Goal: Information Seeking & Learning: Check status

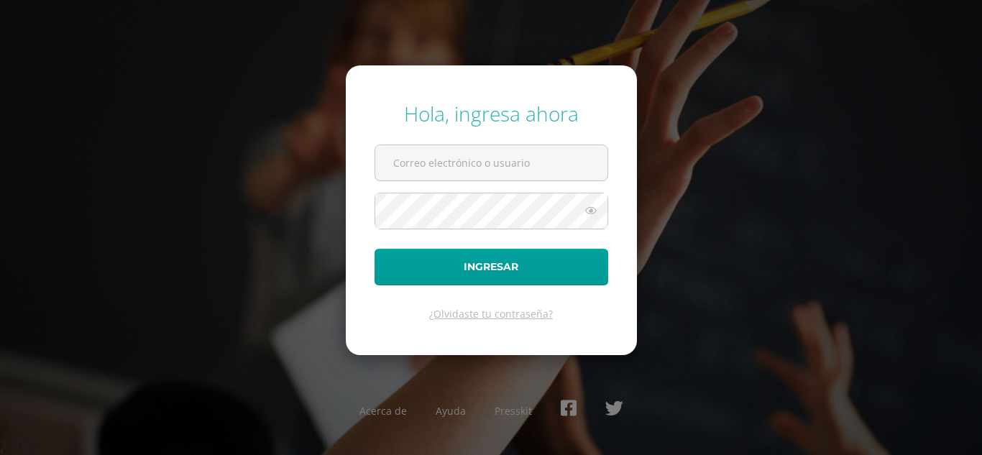
click at [527, 157] on input "text" at bounding box center [491, 162] width 232 height 35
type input "juanbautista@colegiovalles.com"
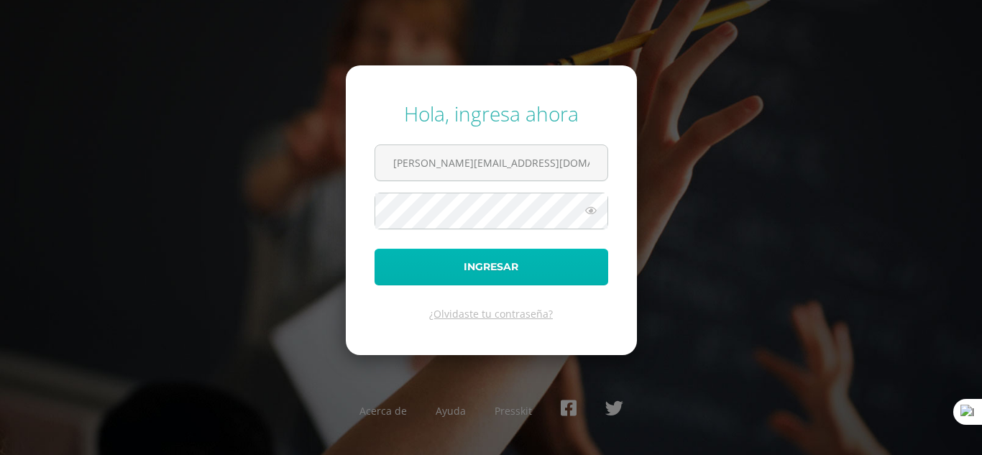
click at [475, 273] on button "Ingresar" at bounding box center [492, 267] width 234 height 37
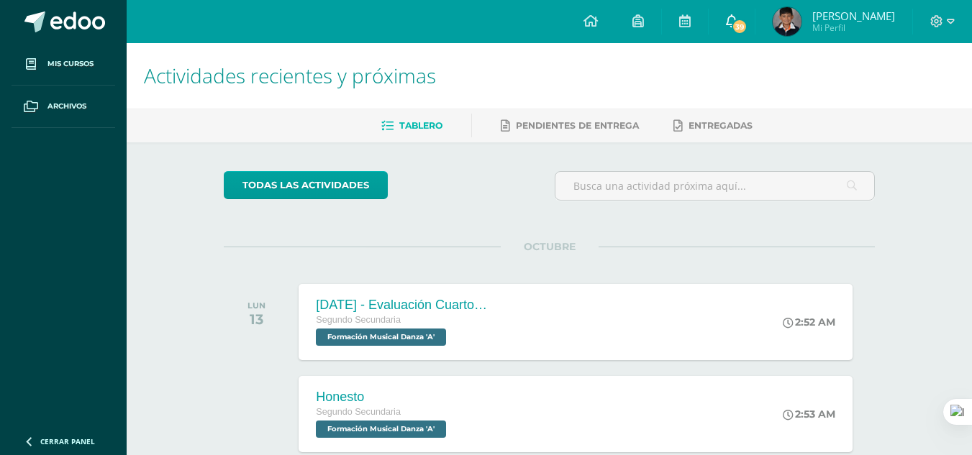
click at [747, 19] on span "39" at bounding box center [739, 27] width 16 height 16
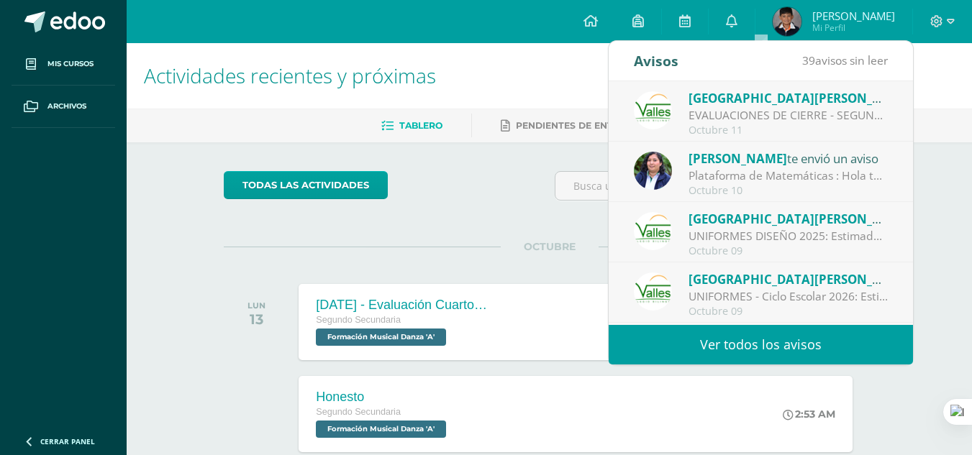
click at [748, 171] on div "Plataforma de Matemáticas : Hola te recuerdo que debes trabajar en la plataform…" at bounding box center [788, 176] width 200 height 17
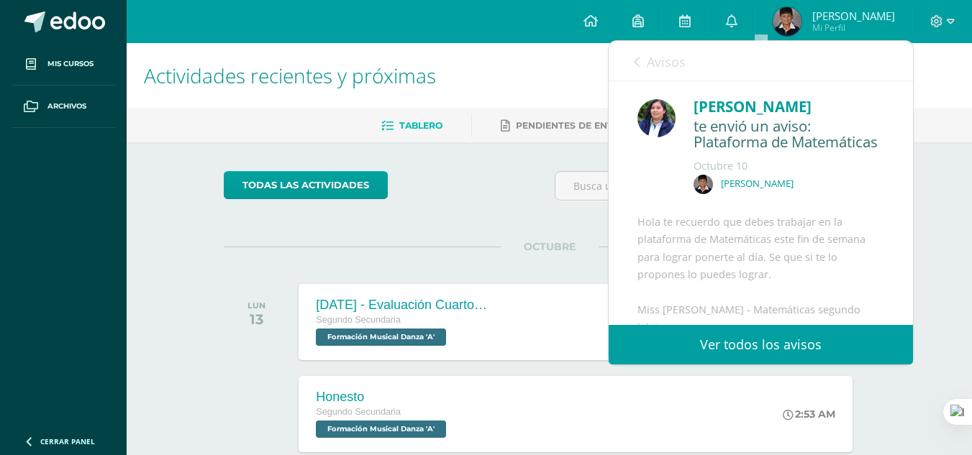
click at [766, 200] on div "[PERSON_NAME]" at bounding box center [788, 188] width 191 height 27
click at [728, 342] on link "Ver todos los avisos" at bounding box center [760, 345] width 304 height 40
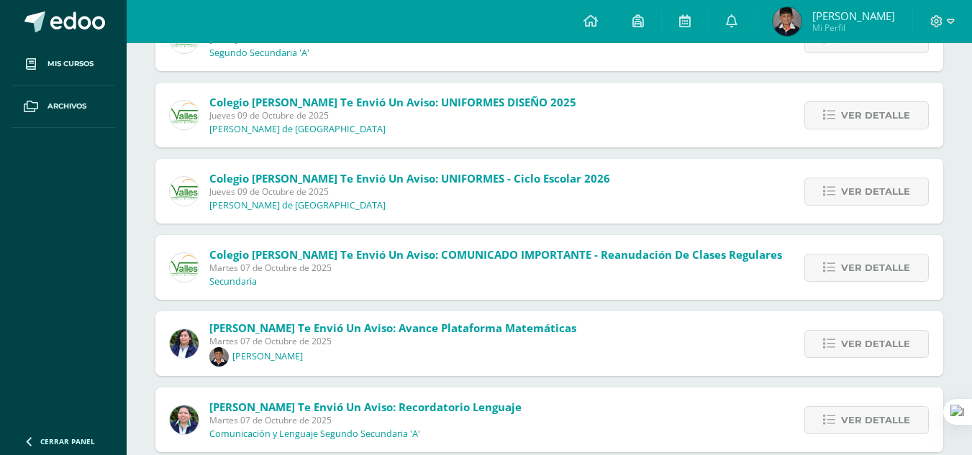
scroll to position [216, 0]
click at [848, 347] on span "Ver detalle" at bounding box center [875, 343] width 69 height 27
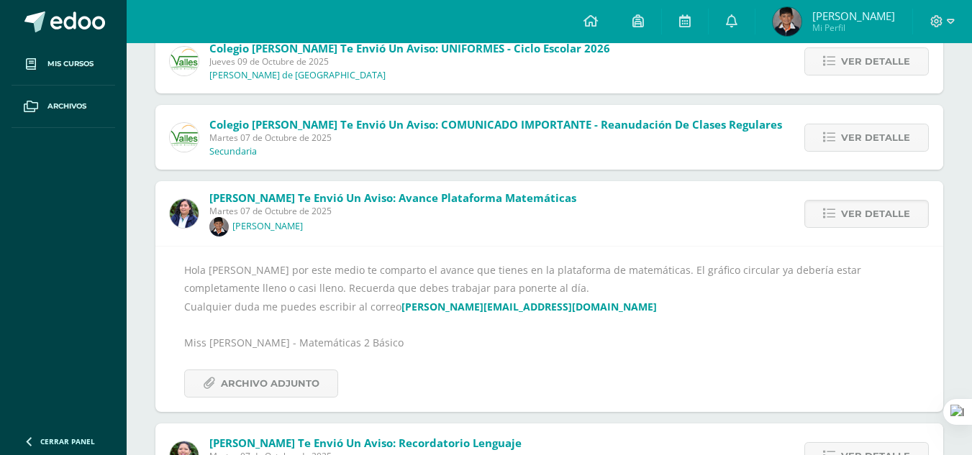
scroll to position [360, 0]
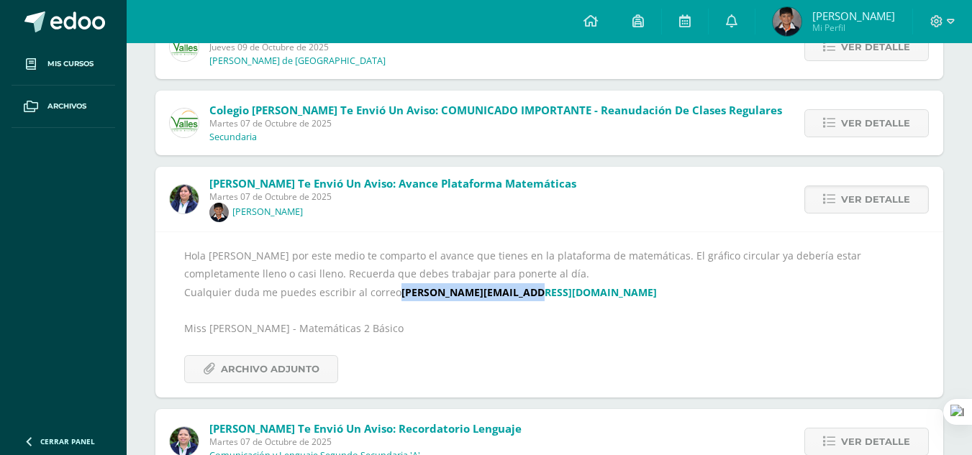
drag, startPoint x: 394, startPoint y: 290, endPoint x: 557, endPoint y: 291, distance: 163.2
click at [557, 291] on div "Hola [PERSON_NAME] por este medio te comparto el avance que tienes en la plataf…" at bounding box center [549, 315] width 730 height 137
copy link "[PERSON_NAME][EMAIL_ADDRESS][DOMAIN_NAME]"
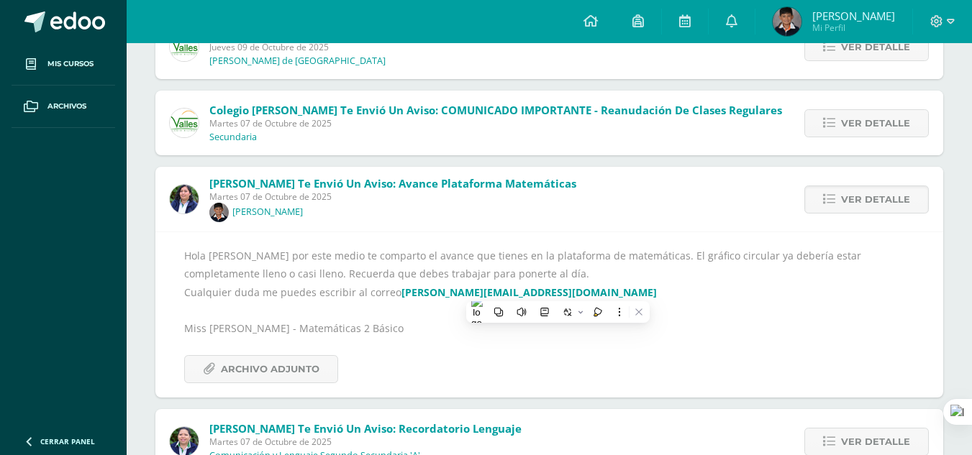
click at [479, 224] on div "[PERSON_NAME] te envió un aviso: Avance plataforma matemáticas [DATE] [PERSON_N…" at bounding box center [372, 199] width 435 height 65
